Goal: Find contact information: Find contact information

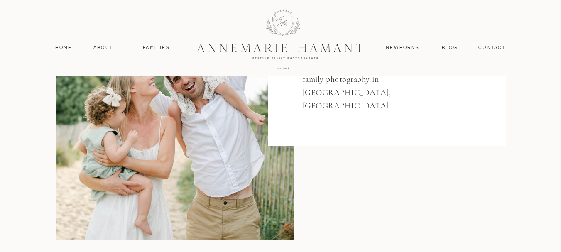
scroll to position [221, 0]
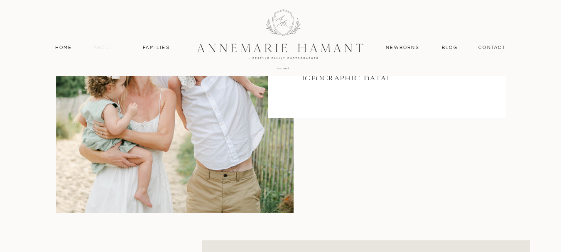
click at [98, 49] on nav "About" at bounding box center [103, 47] width 24 height 7
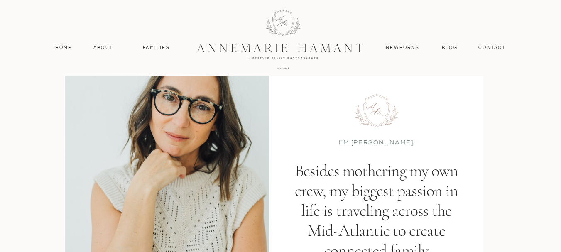
scroll to position [83, 0]
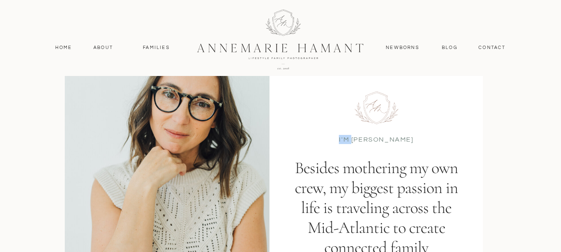
drag, startPoint x: 360, startPoint y: 140, endPoint x: 420, endPoint y: 128, distance: 61.4
click at [424, 128] on div "I'M AnneMarie Besides mothering my own crew, my biggest passion in life is trav…" at bounding box center [281, 173] width 499 height 360
click at [421, 128] on div at bounding box center [377, 193] width 214 height 256
click at [383, 136] on p "I'M AnneMarie" at bounding box center [376, 139] width 75 height 8
click at [382, 137] on p "I'M AnneMarie" at bounding box center [376, 139] width 75 height 8
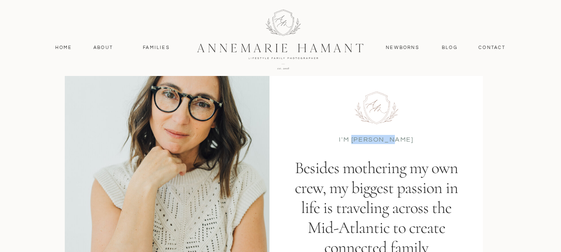
copy p "AnneMarie"
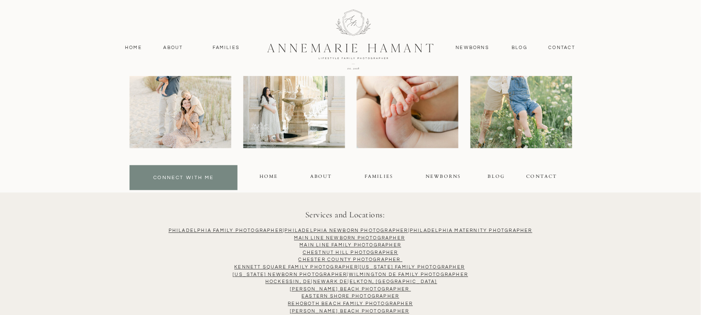
scroll to position [2290, 0]
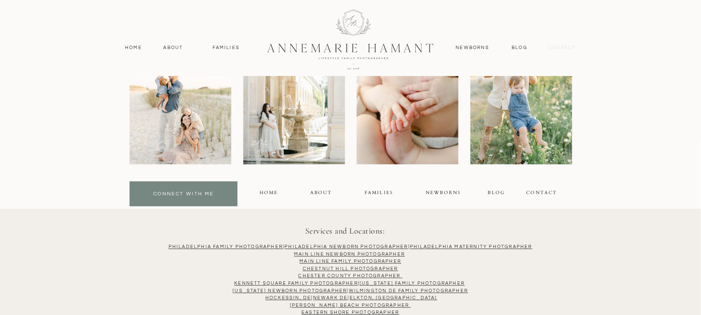
click at [561, 45] on nav "contact" at bounding box center [562, 47] width 36 height 7
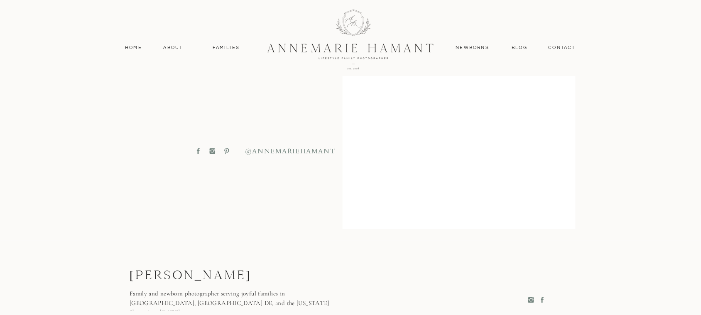
scroll to position [396, 0]
